Goal: Transaction & Acquisition: Purchase product/service

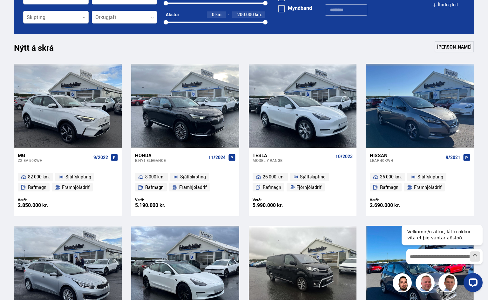
scroll to position [32, 0]
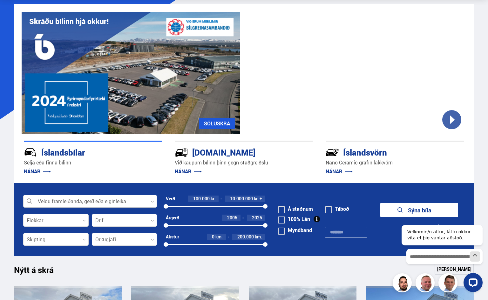
click at [61, 199] on div at bounding box center [90, 201] width 134 height 13
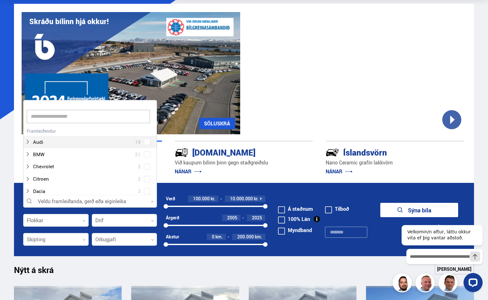
scroll to position [95, 132]
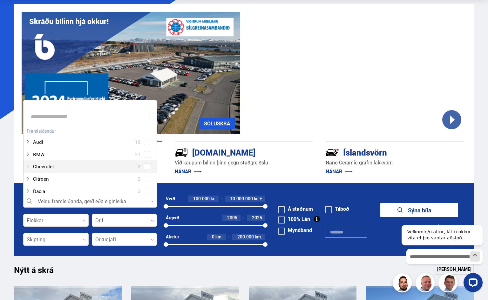
click at [47, 164] on div at bounding box center [83, 166] width 117 height 9
click at [48, 179] on div at bounding box center [96, 178] width 117 height 9
click at [143, 180] on div "Chevrolet 2 Chevrolet Cruze 1 Chevrolet Spark 1" at bounding box center [89, 178] width 133 height 37
drag, startPoint x: 338, startPoint y: 181, endPoint x: 348, endPoint y: 183, distance: 9.9
click at [340, 181] on div "Íslandsbílar [PERSON_NAME] finna bílinn NÁNAR [DOMAIN_NAME] Við kaupum bílinn þ…" at bounding box center [244, 158] width 460 height 49
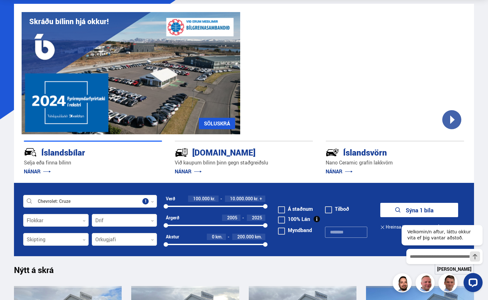
click at [427, 214] on div "Velkomin/n aftur, láttu okkur vita ef þig vantar aðstoð." at bounding box center [440, 255] width 89 height 83
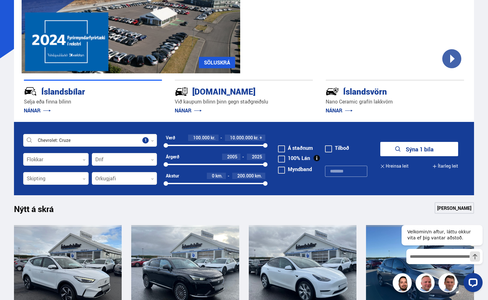
scroll to position [95, 0]
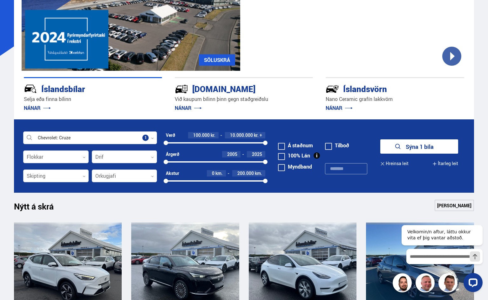
click at [424, 147] on button "Sýna 1 bíla" at bounding box center [419, 146] width 78 height 14
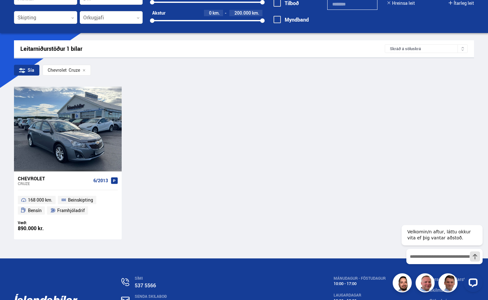
scroll to position [63, 0]
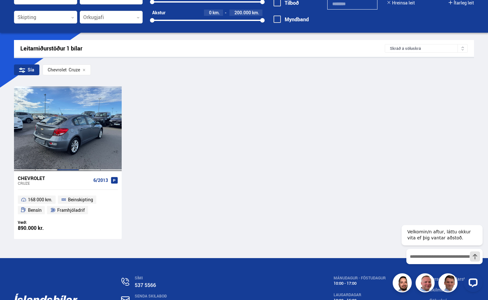
click at [78, 123] on div at bounding box center [68, 128] width 22 height 84
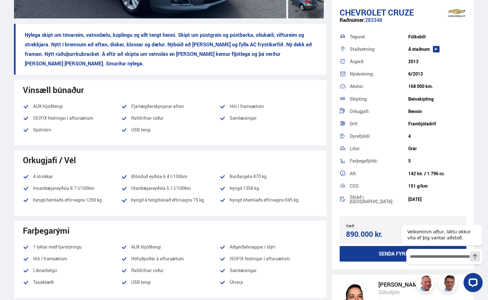
scroll to position [190, 0]
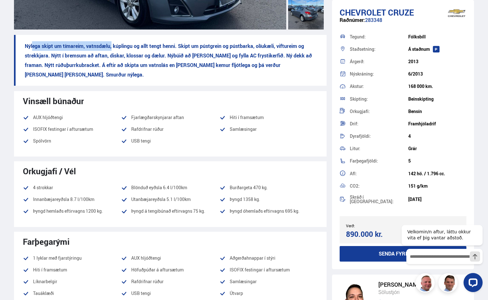
drag, startPoint x: 36, startPoint y: 46, endPoint x: 111, endPoint y: 43, distance: 75.3
click at [111, 43] on p "Nýlega skipt um tímareim, vatnsdælu, kúplingu og allt tengt henni. Skipt um pús…" at bounding box center [170, 60] width 312 height 51
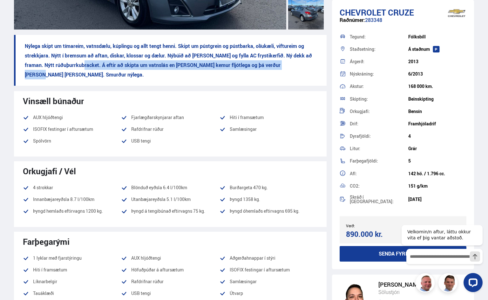
drag, startPoint x: 72, startPoint y: 66, endPoint x: 295, endPoint y: 70, distance: 222.5
click at [295, 70] on p "Nýlega skipt um tímareim, vatnsdælu, kúplingu og allt tengt henni. Skipt um pús…" at bounding box center [170, 60] width 312 height 51
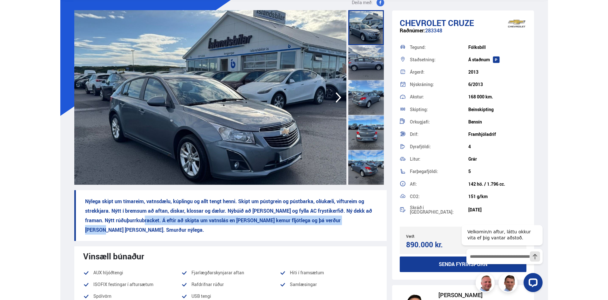
scroll to position [0, 0]
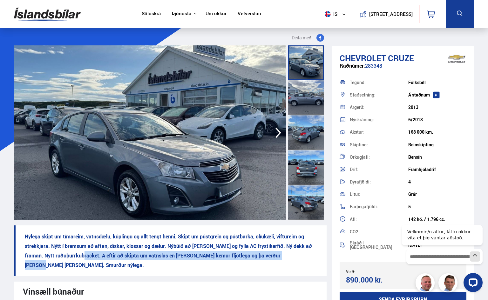
click at [207, 164] on img at bounding box center [150, 132] width 272 height 175
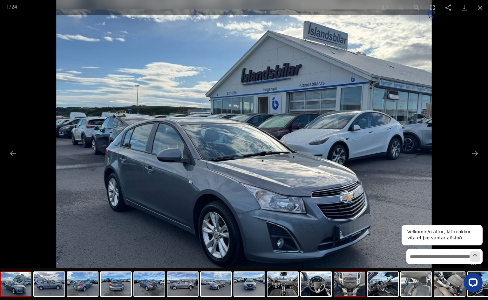
click at [349, 289] on img at bounding box center [349, 284] width 30 height 24
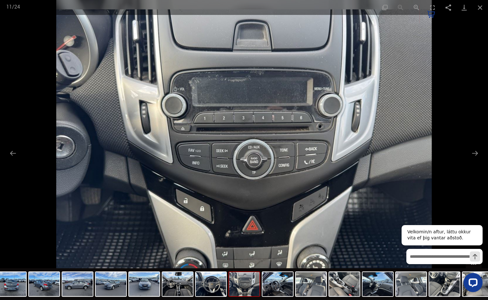
click at [416, 288] on div at bounding box center [441, 282] width 81 height 19
click at [448, 283] on div at bounding box center [441, 282] width 81 height 19
click at [430, 273] on div at bounding box center [441, 282] width 81 height 19
drag, startPoint x: 135, startPoint y: 288, endPoint x: 130, endPoint y: 287, distance: 5.1
click at [135, 287] on img at bounding box center [144, 284] width 30 height 24
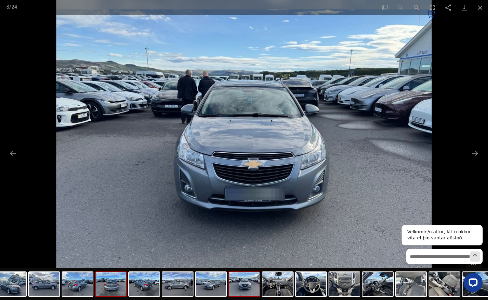
click at [121, 284] on img at bounding box center [111, 284] width 30 height 24
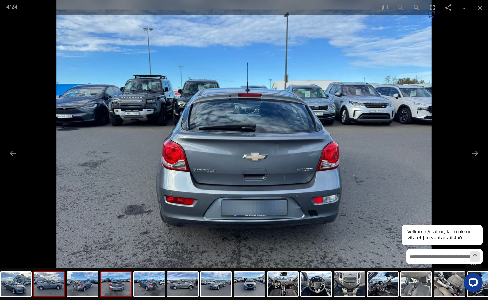
click at [50, 288] on img at bounding box center [49, 284] width 30 height 24
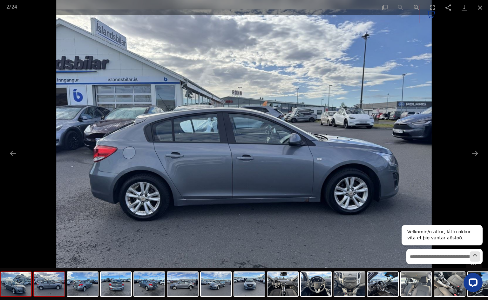
click at [24, 283] on img at bounding box center [16, 284] width 30 height 24
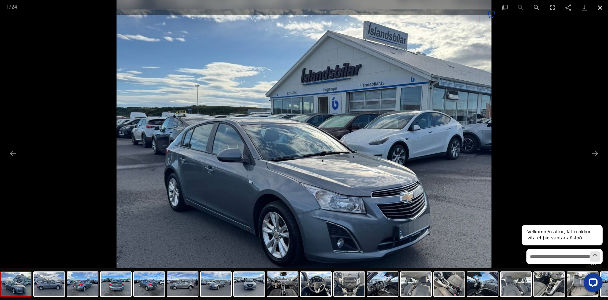
click at [487, 7] on button "Close gallery" at bounding box center [600, 7] width 16 height 15
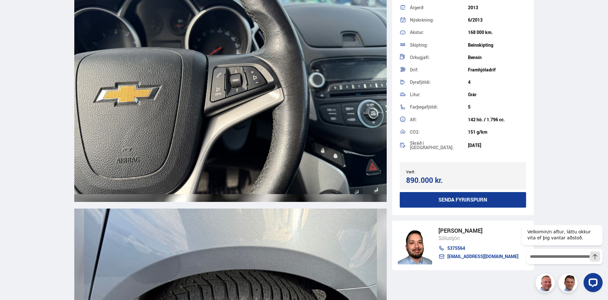
scroll to position [6126, 0]
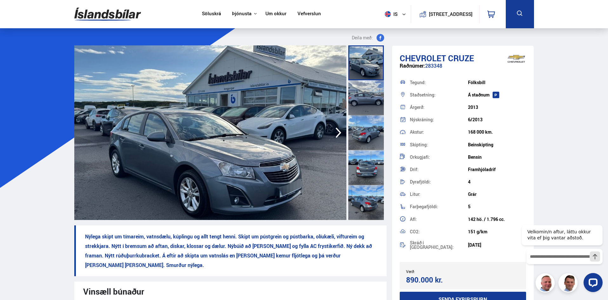
click at [210, 14] on link "Söluskrá" at bounding box center [211, 14] width 19 height 7
